Goal: Task Accomplishment & Management: Manage account settings

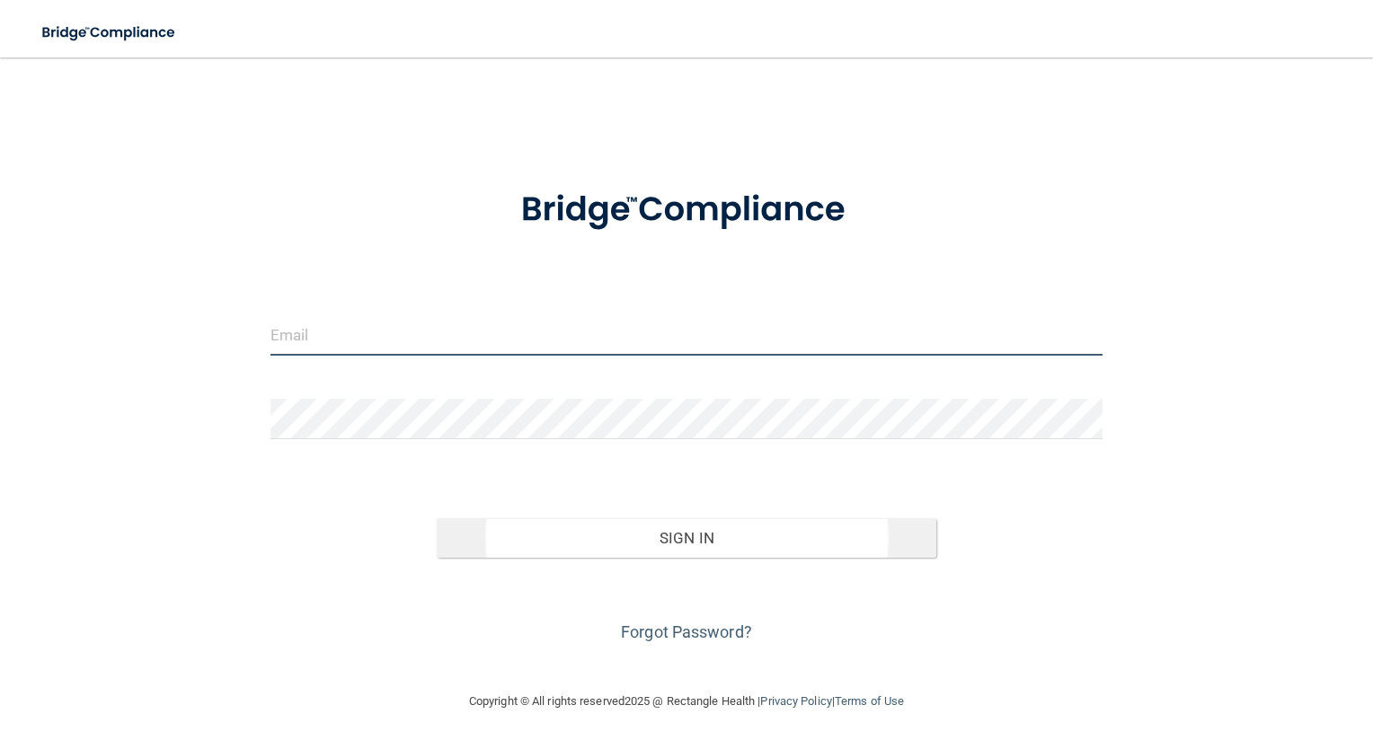
type input "[EMAIL_ADDRESS][DOMAIN_NAME]"
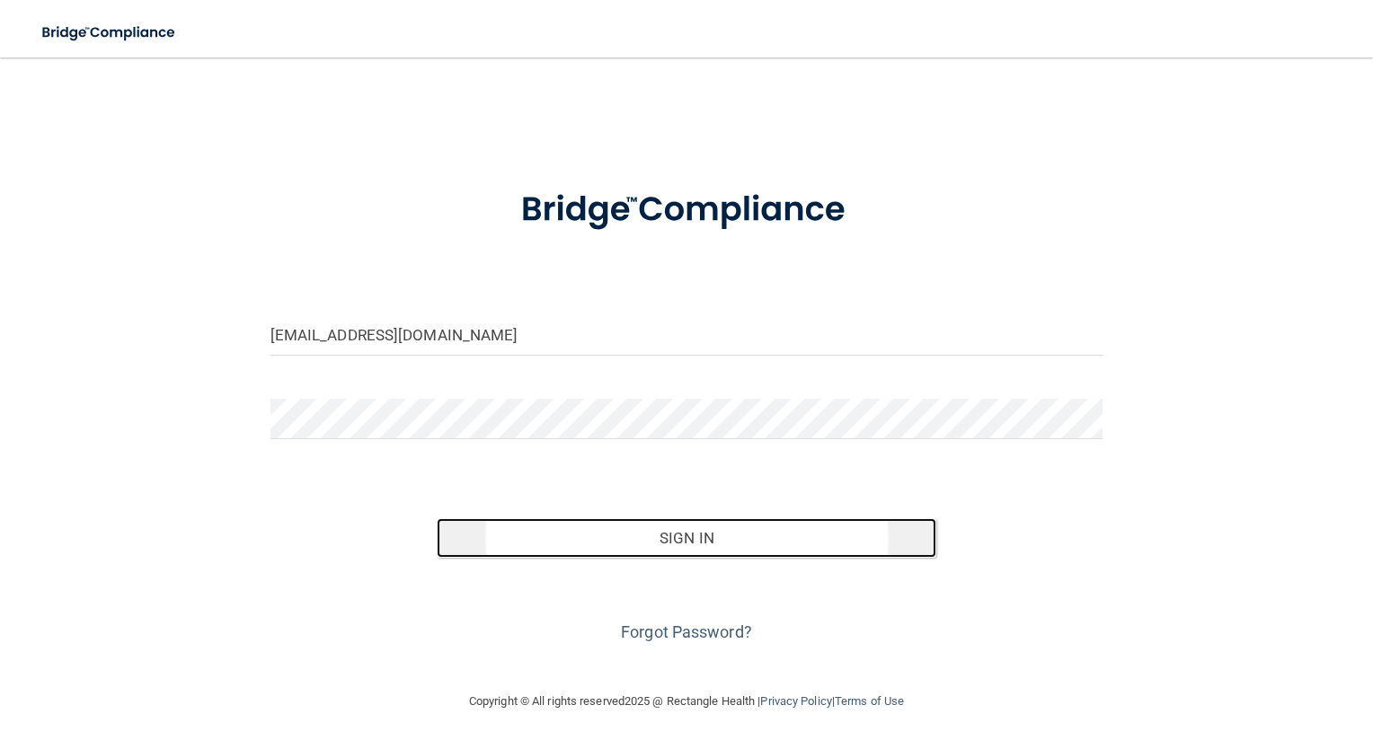
click at [580, 544] on button "Sign In" at bounding box center [687, 538] width 500 height 40
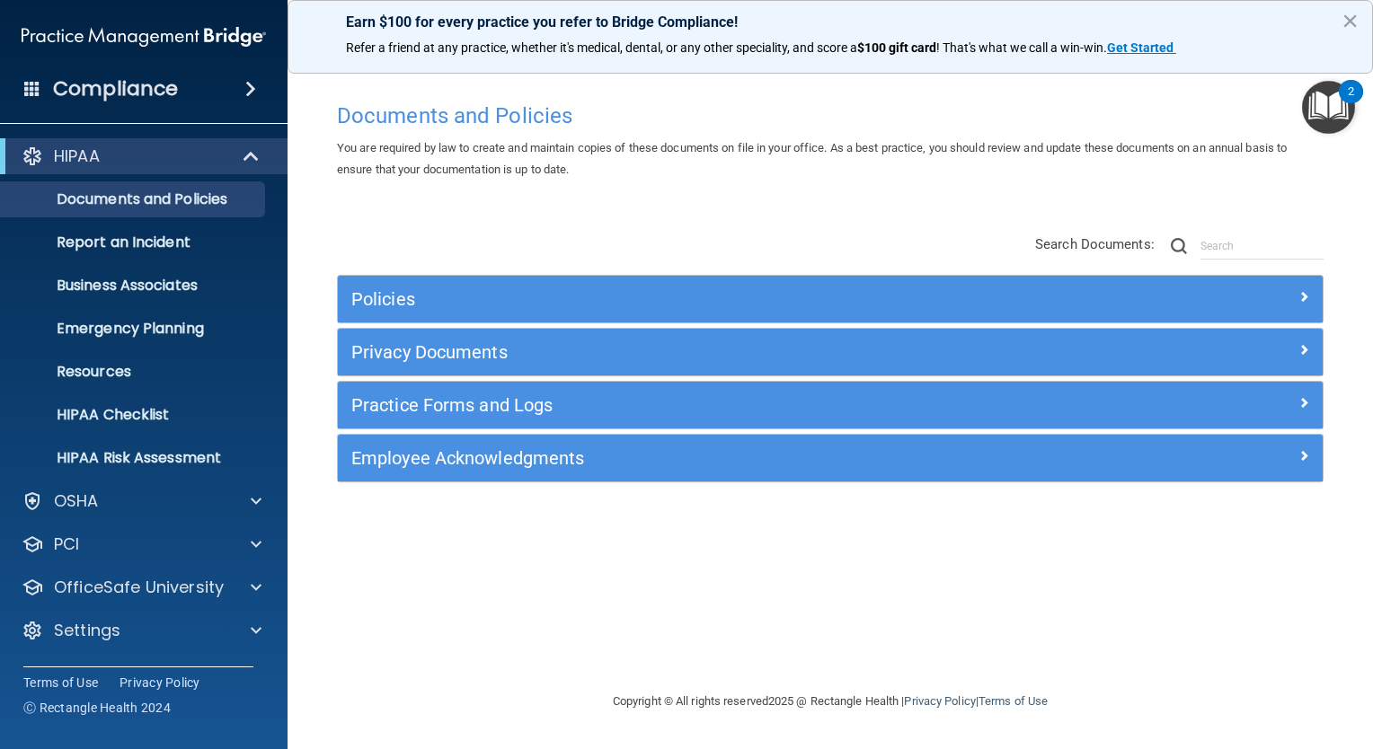
click at [26, 82] on span at bounding box center [32, 88] width 16 height 16
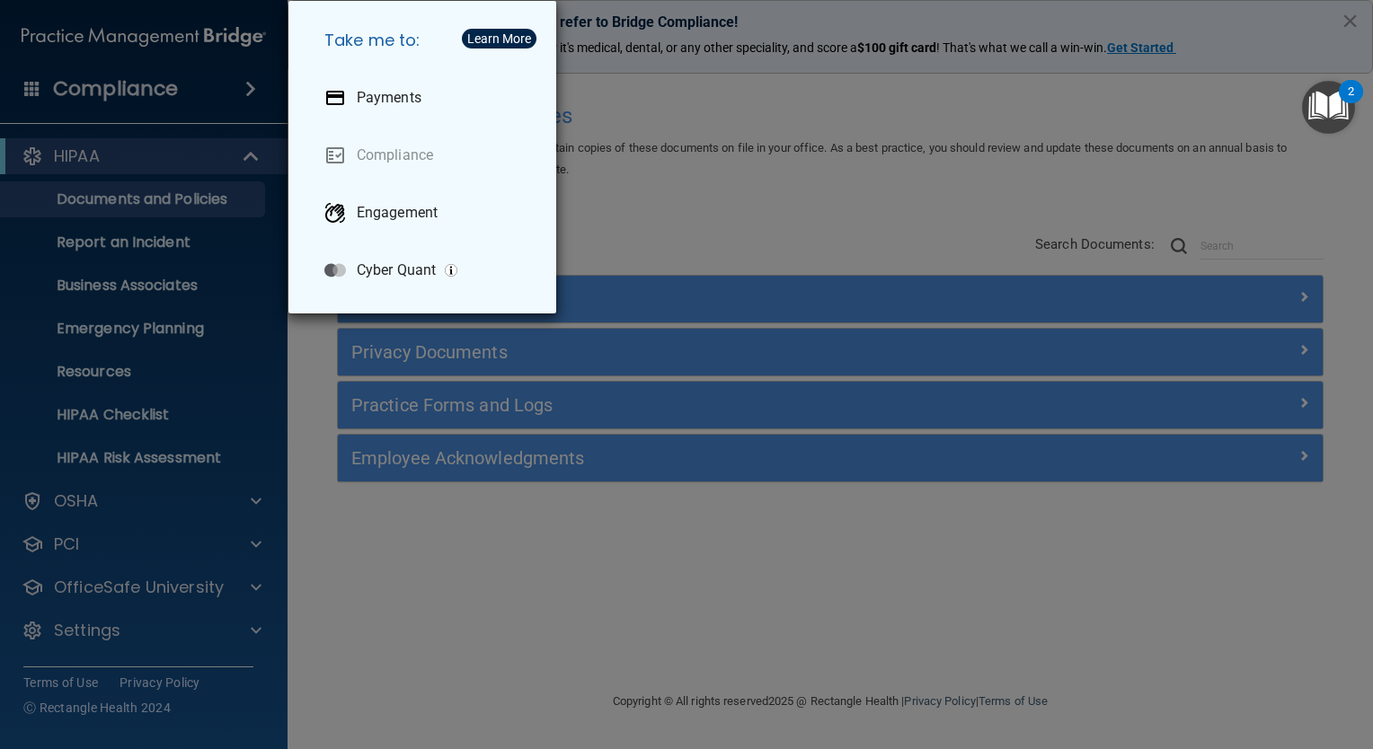
click at [244, 89] on div "Take me to: Payments Compliance Engagement Cyber Quant" at bounding box center [686, 374] width 1373 height 749
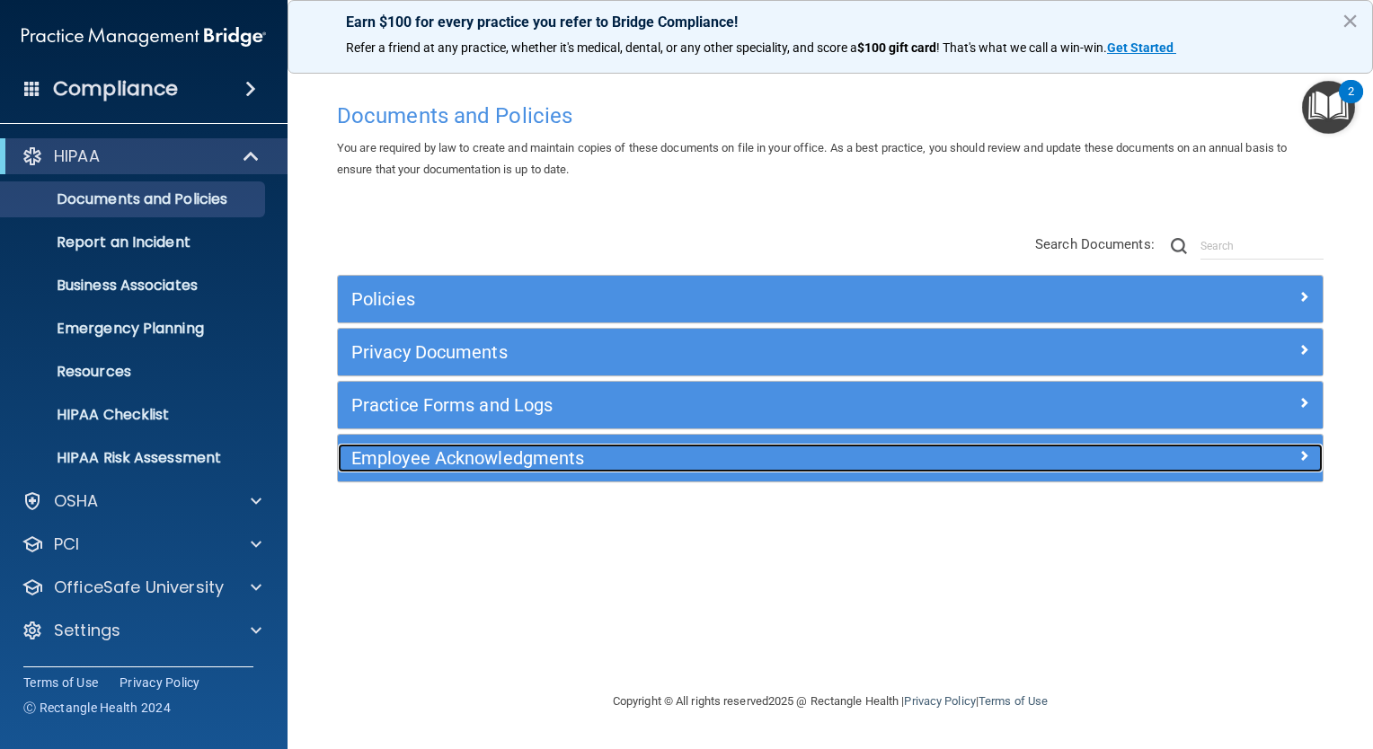
click at [1294, 455] on div at bounding box center [1199, 455] width 246 height 22
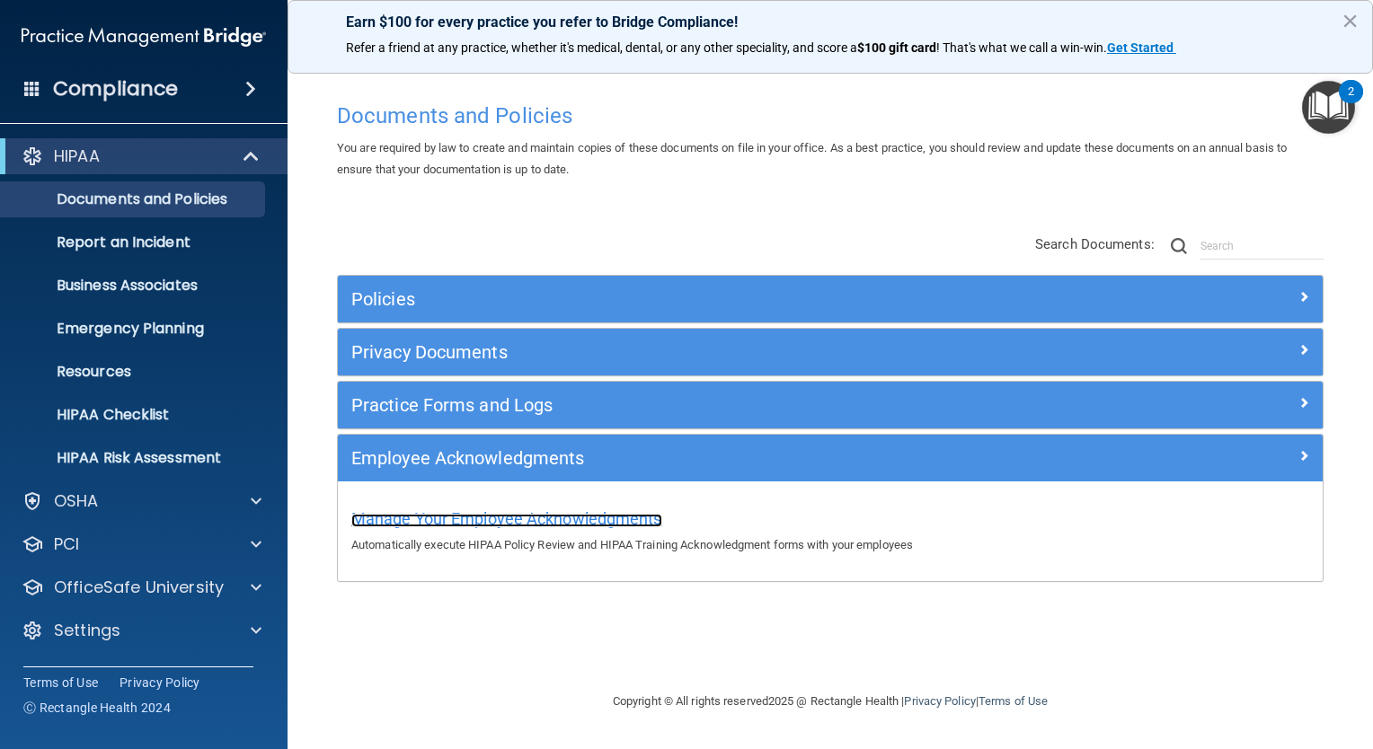
click at [521, 519] on span "Manage Your Employee Acknowledgments" at bounding box center [506, 518] width 311 height 19
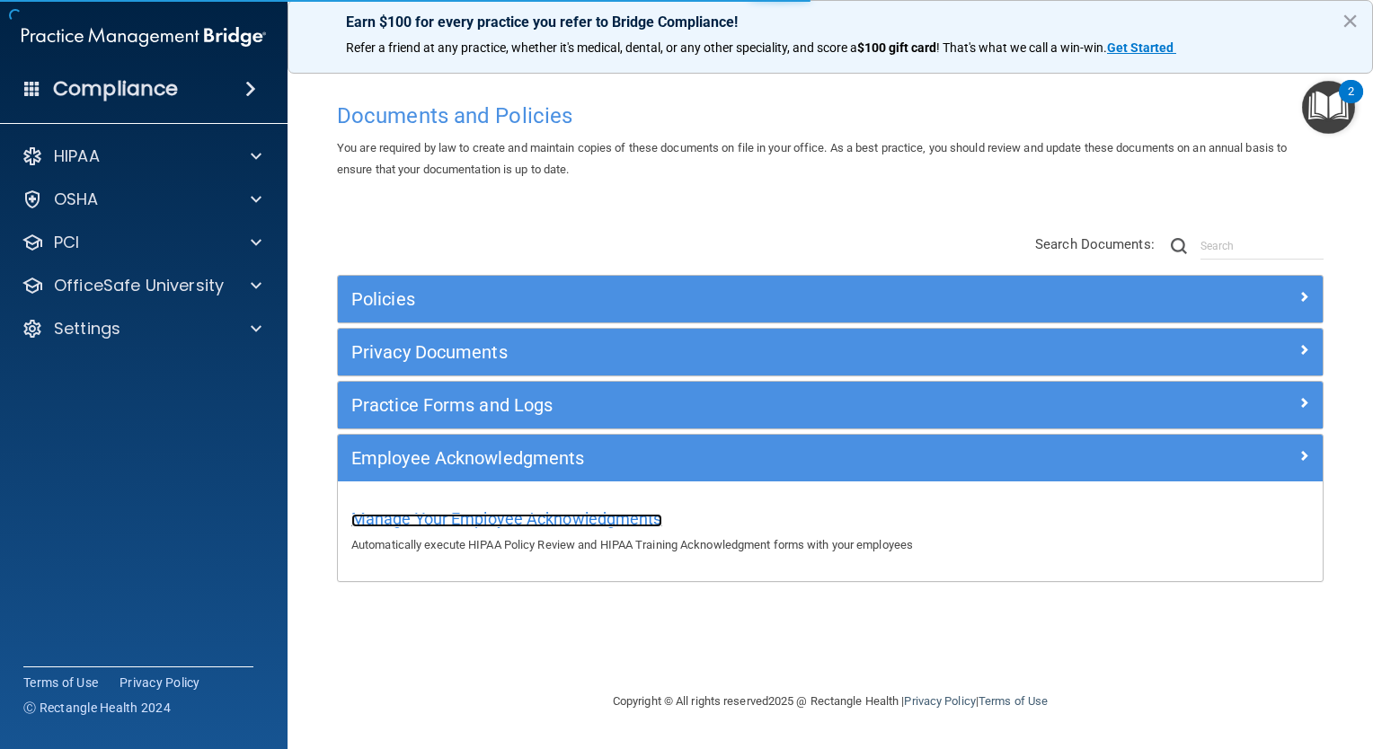
click at [521, 519] on span "Manage Your Employee Acknowledgments" at bounding box center [506, 518] width 311 height 19
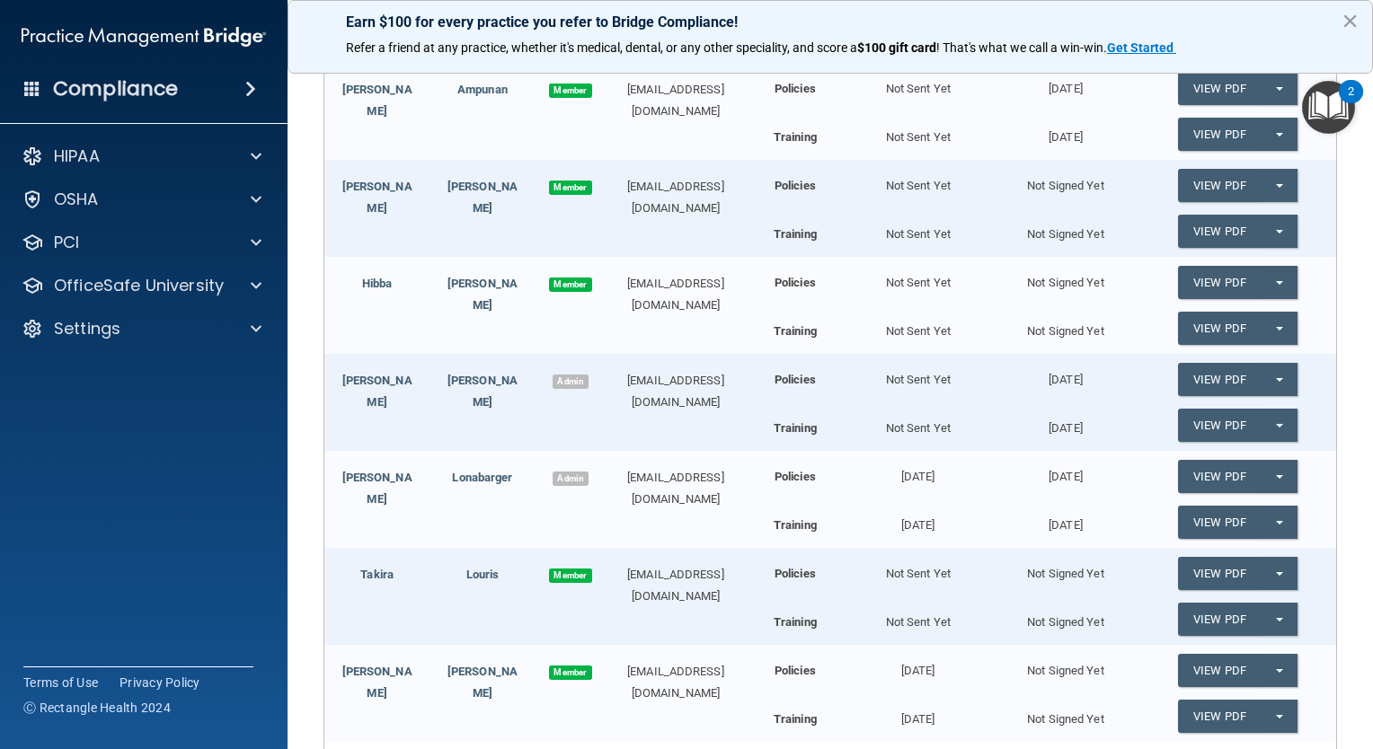
scroll to position [538, 0]
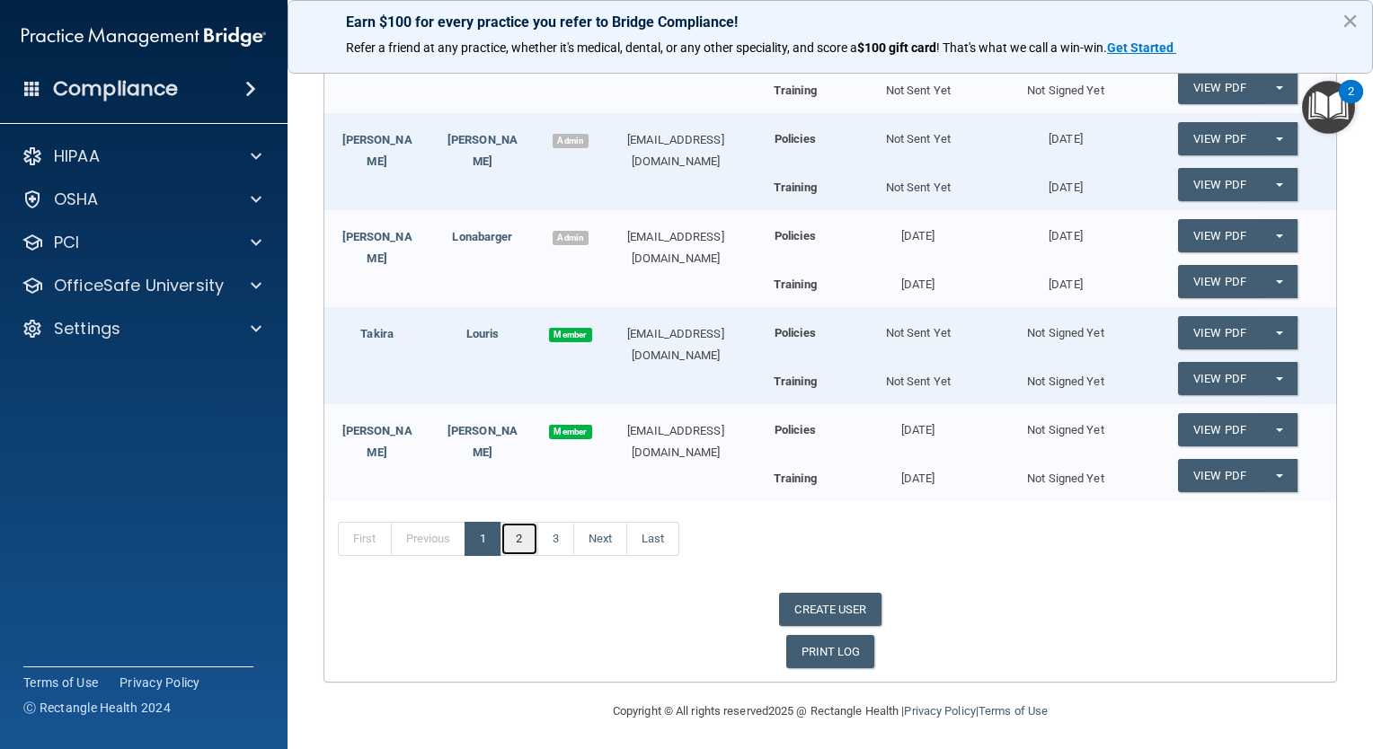
click at [514, 537] on link "2" at bounding box center [518, 539] width 37 height 34
click at [553, 543] on link "3" at bounding box center [555, 539] width 37 height 34
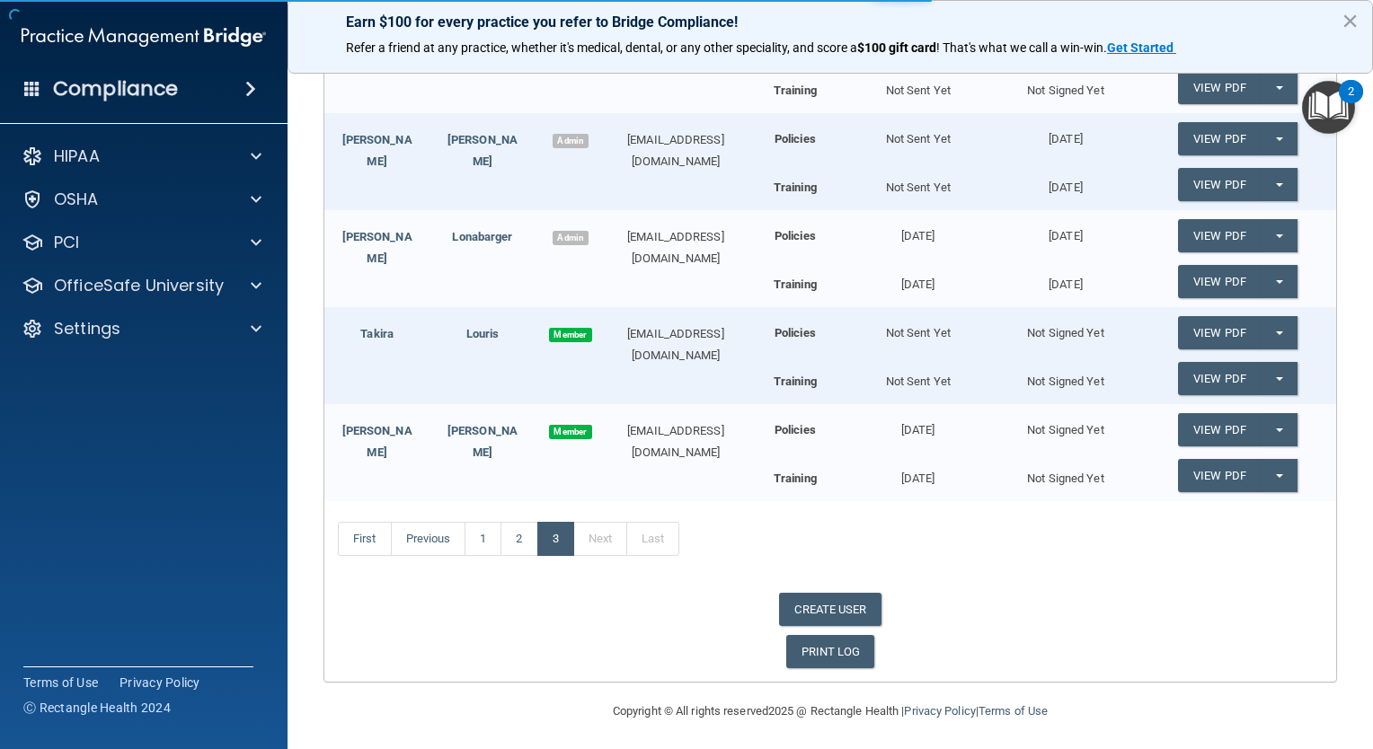
scroll to position [55, 0]
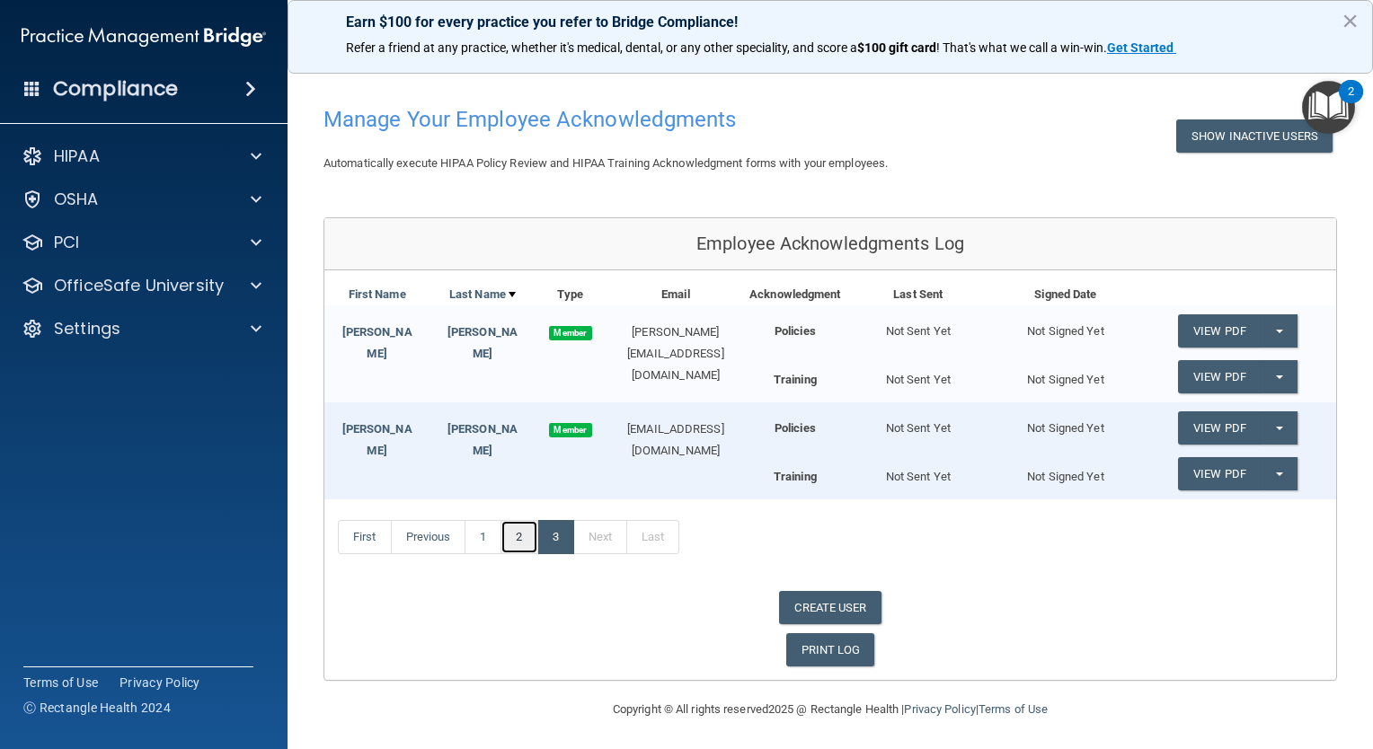
click at [518, 542] on link "2" at bounding box center [518, 537] width 37 height 34
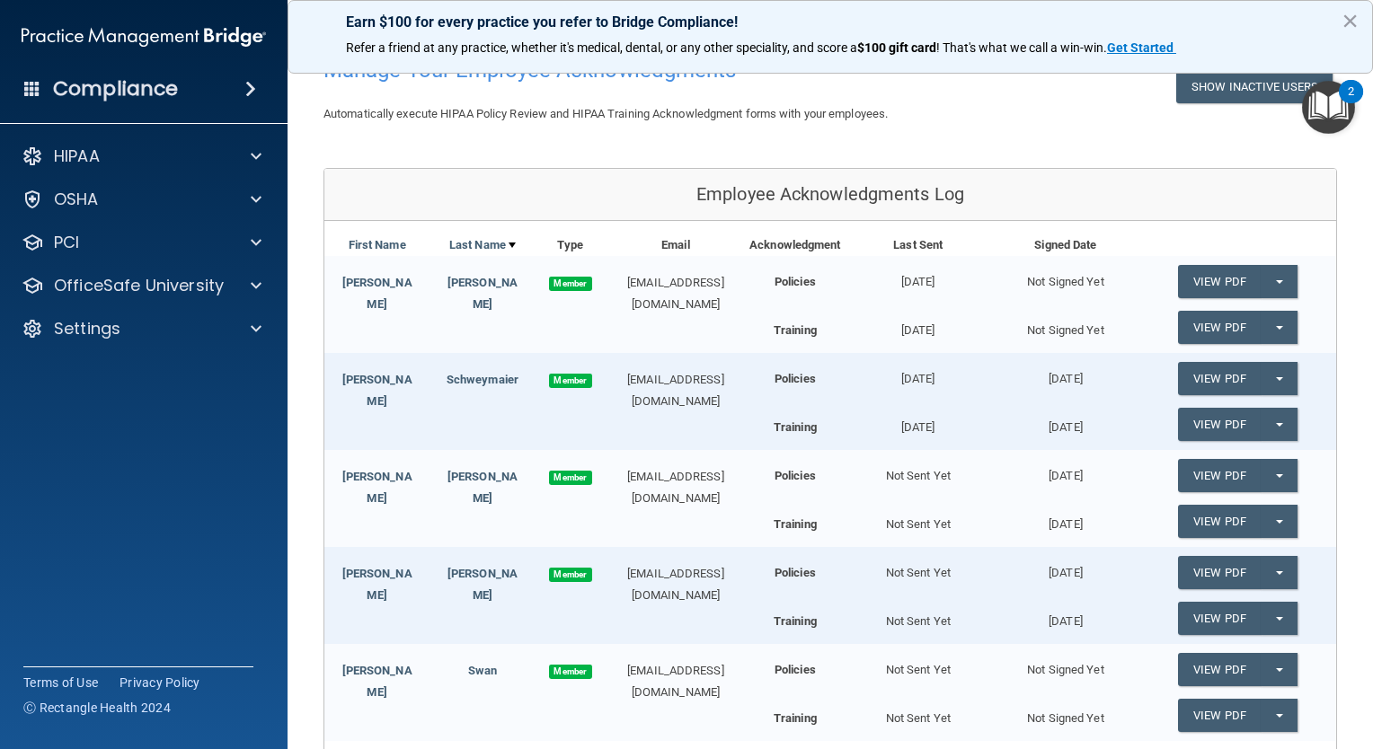
scroll to position [345, 0]
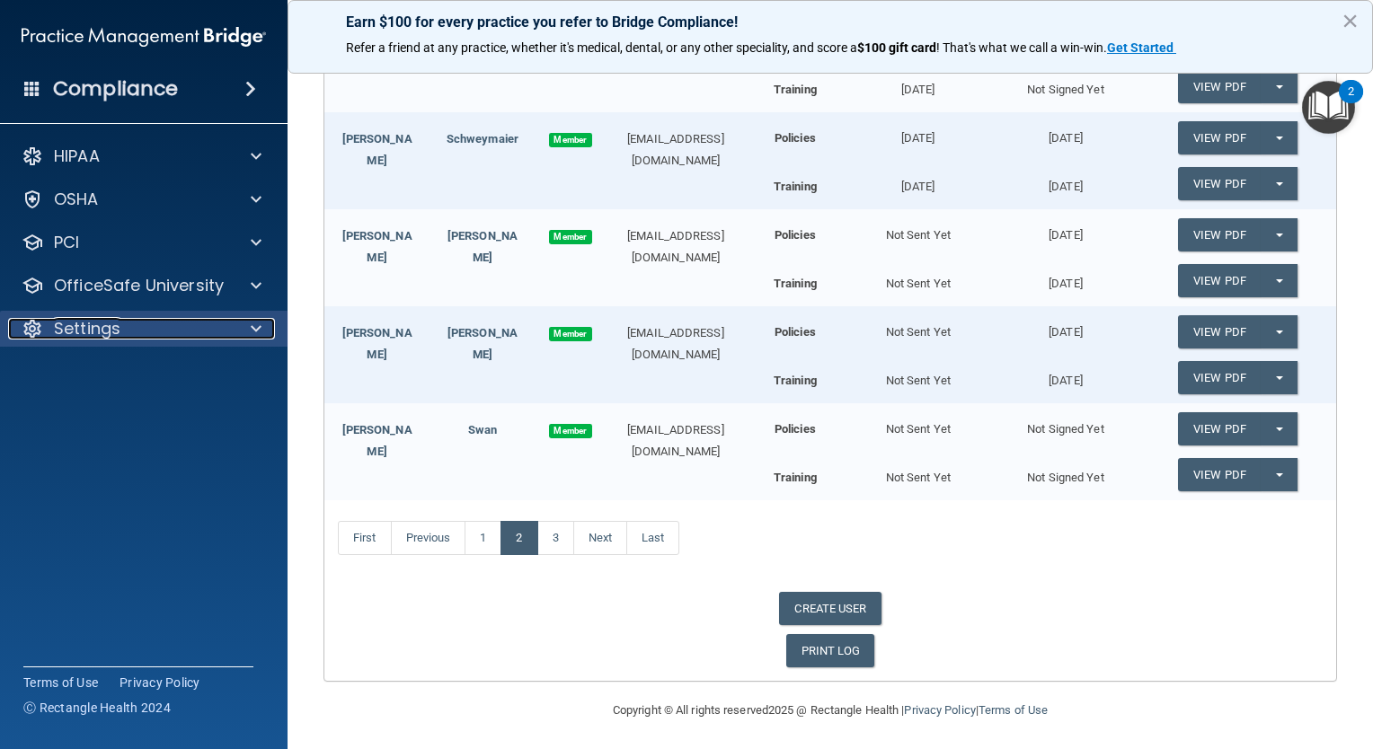
click at [241, 333] on div at bounding box center [253, 329] width 45 height 22
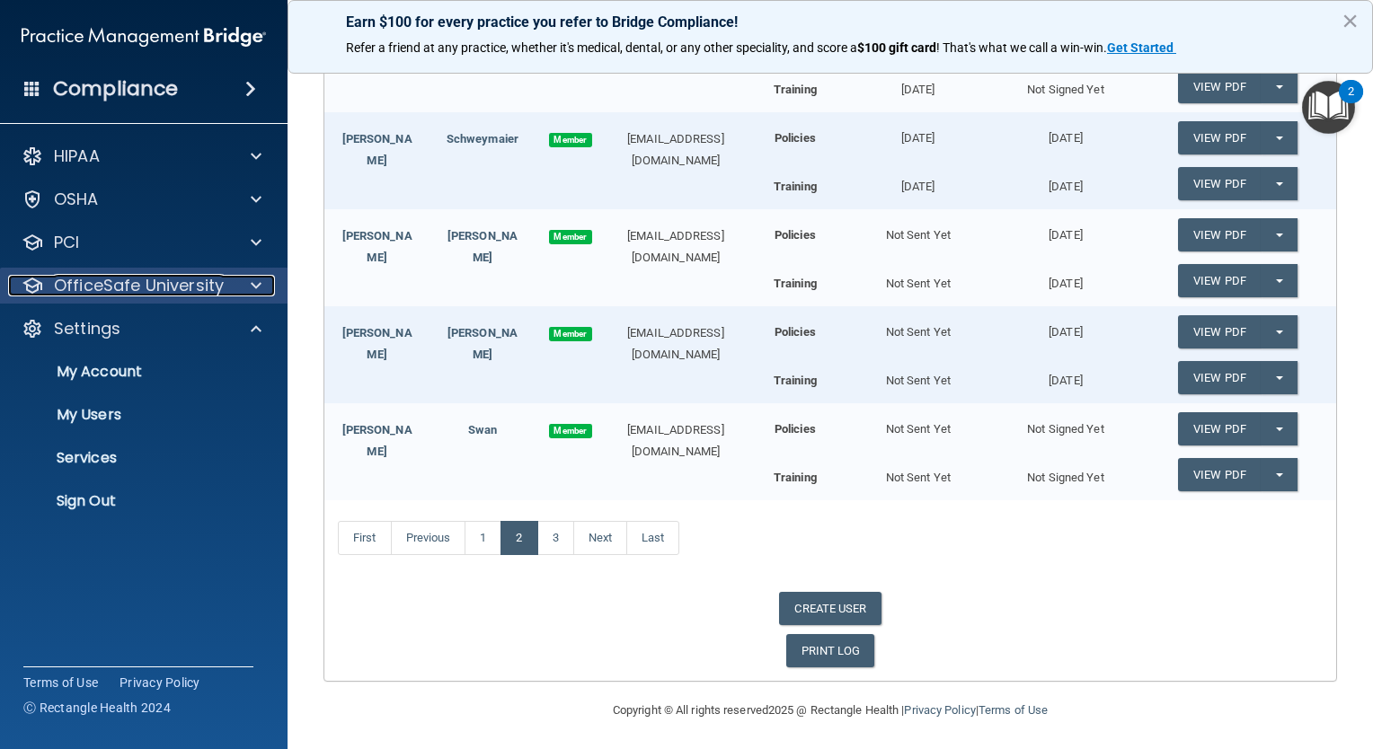
click at [254, 279] on span at bounding box center [256, 286] width 11 height 22
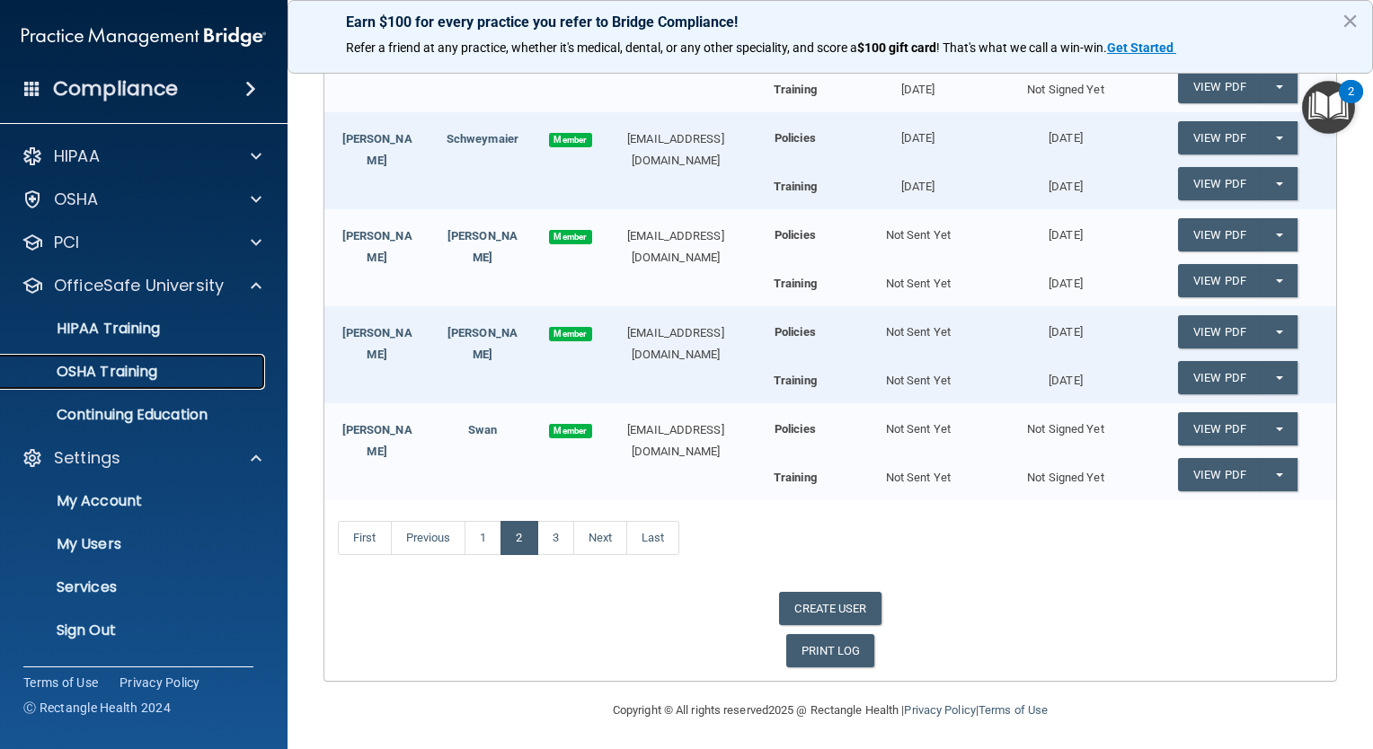
click at [206, 367] on div "OSHA Training" at bounding box center [134, 372] width 245 height 18
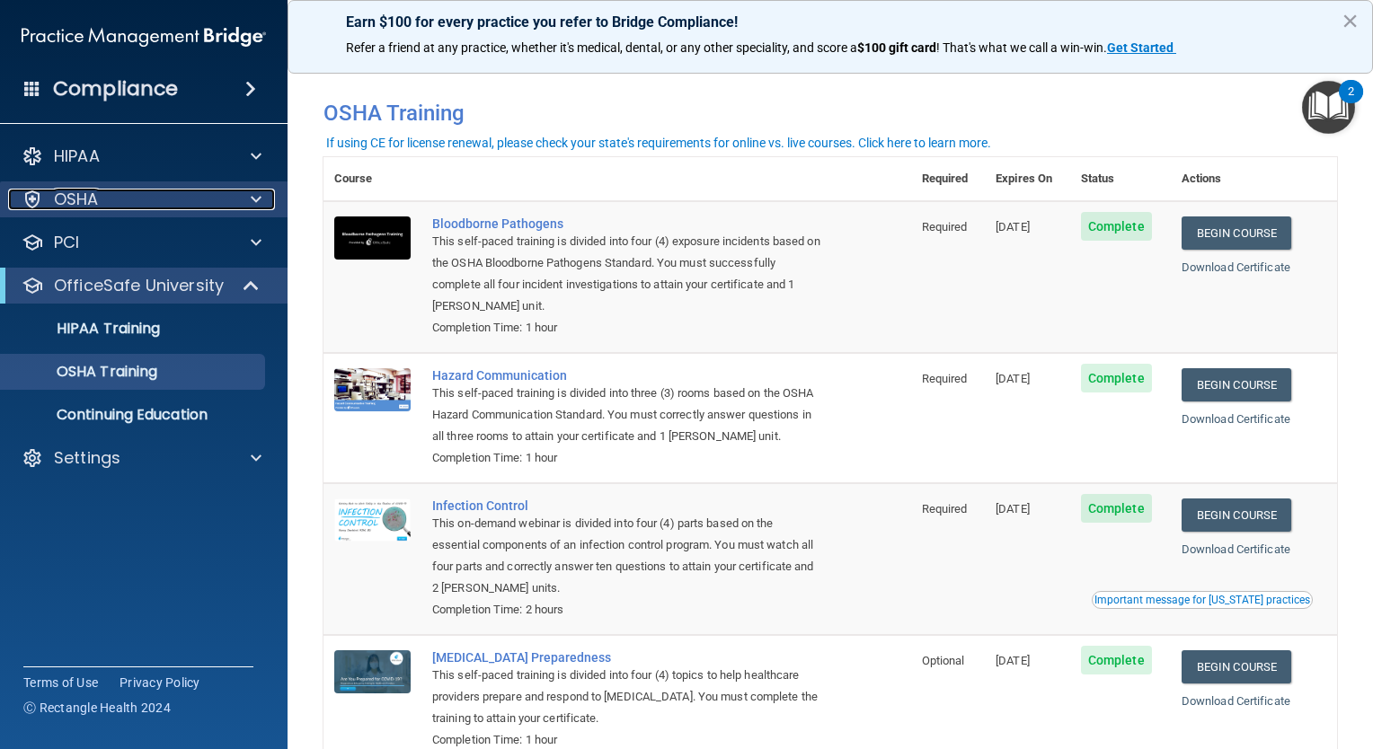
click at [254, 201] on span at bounding box center [256, 200] width 11 height 22
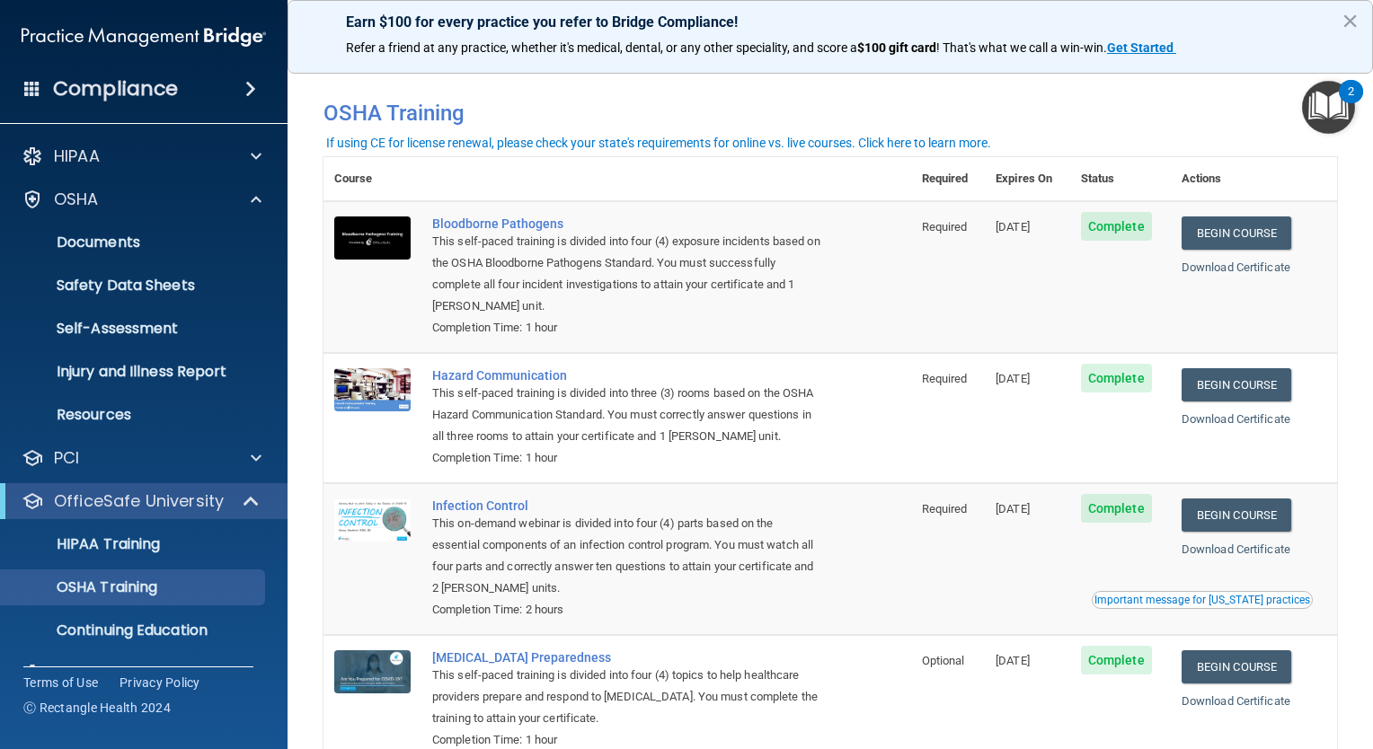
click at [248, 93] on span at bounding box center [250, 89] width 11 height 22
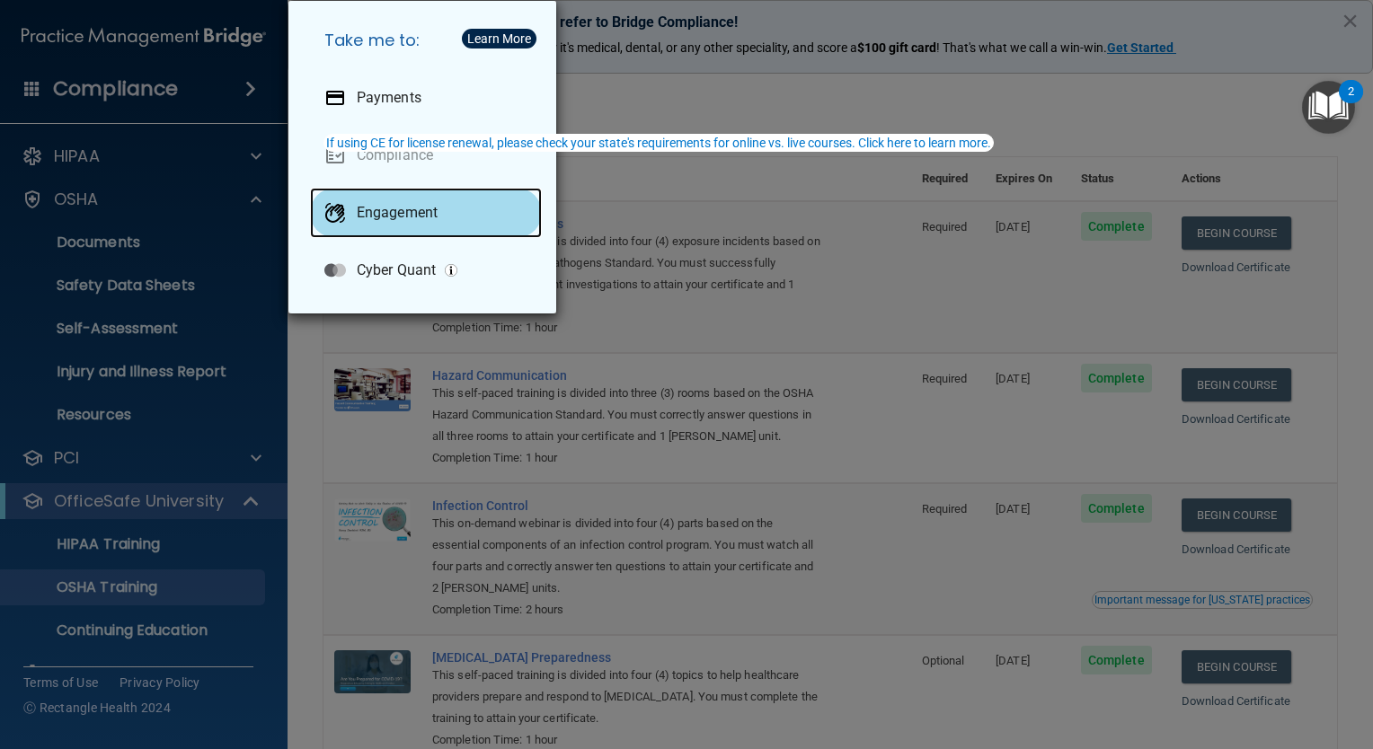
click at [371, 224] on div "Engagement" at bounding box center [426, 213] width 232 height 50
